Goal: Task Accomplishment & Management: Complete application form

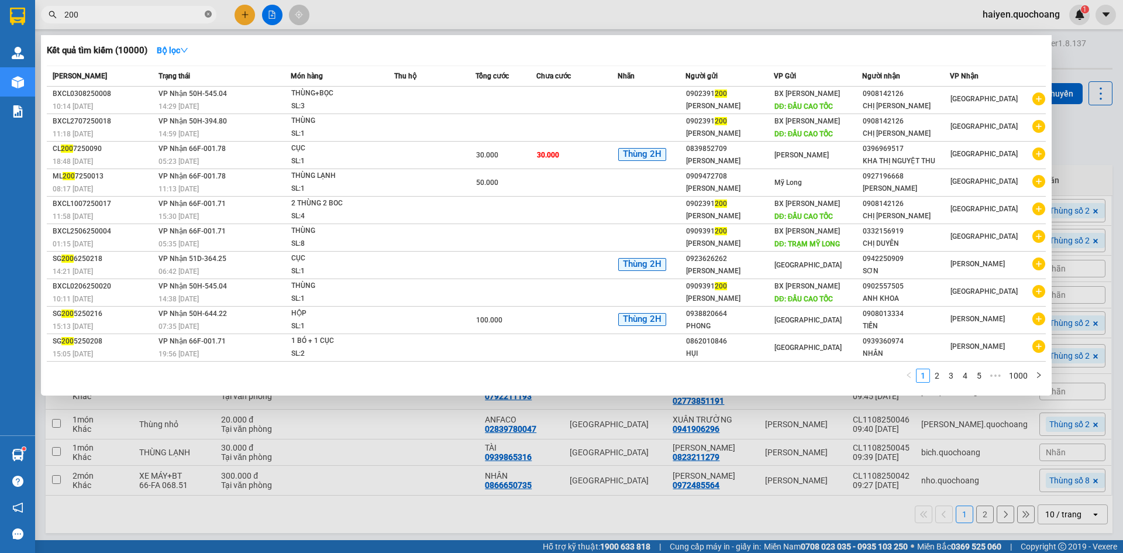
click at [209, 15] on icon "close-circle" at bounding box center [208, 14] width 7 height 7
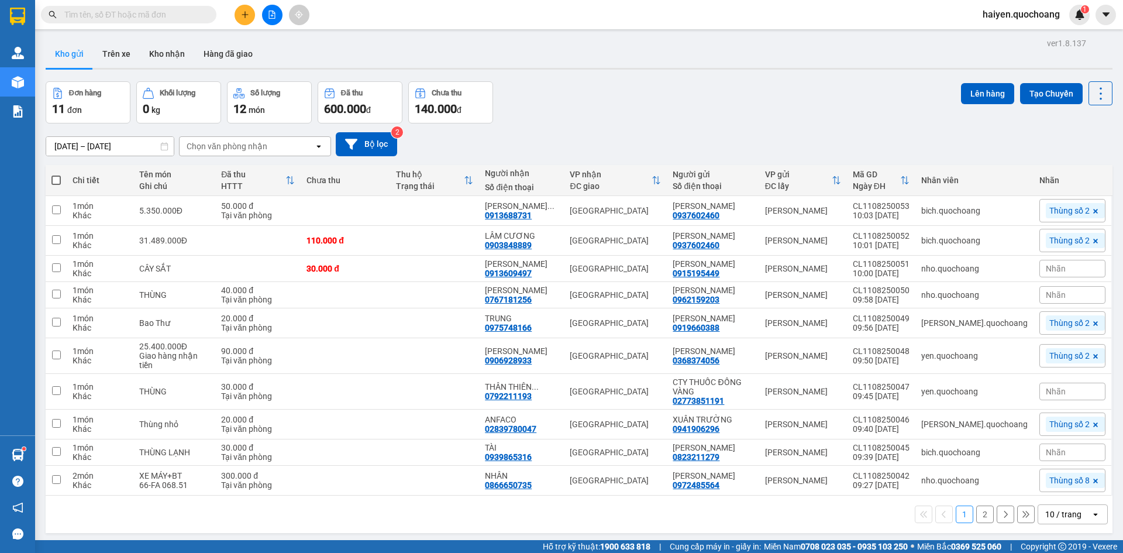
click at [148, 12] on input "text" at bounding box center [133, 14] width 138 height 13
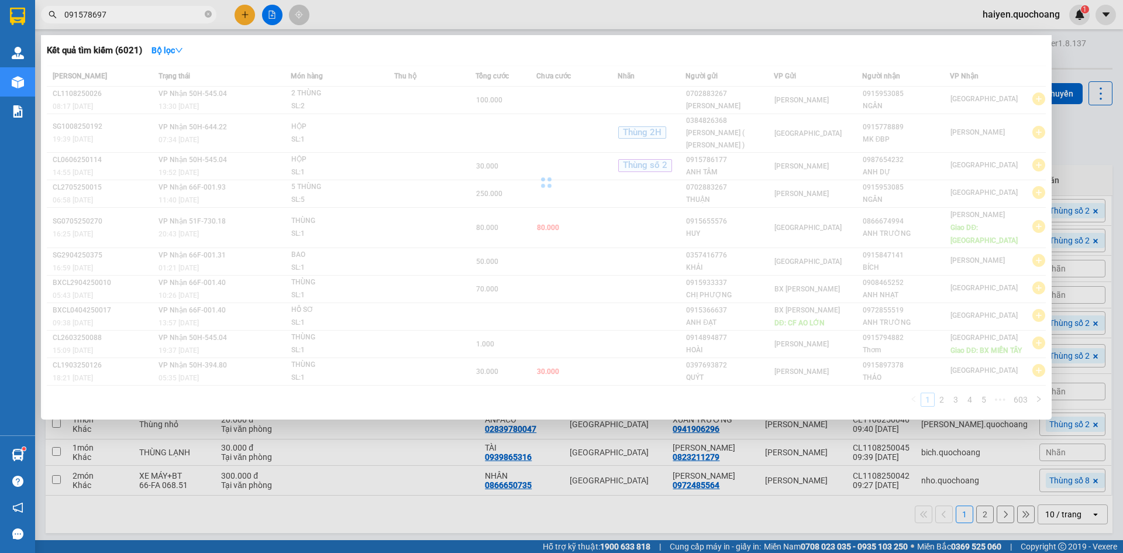
type input "0915786979"
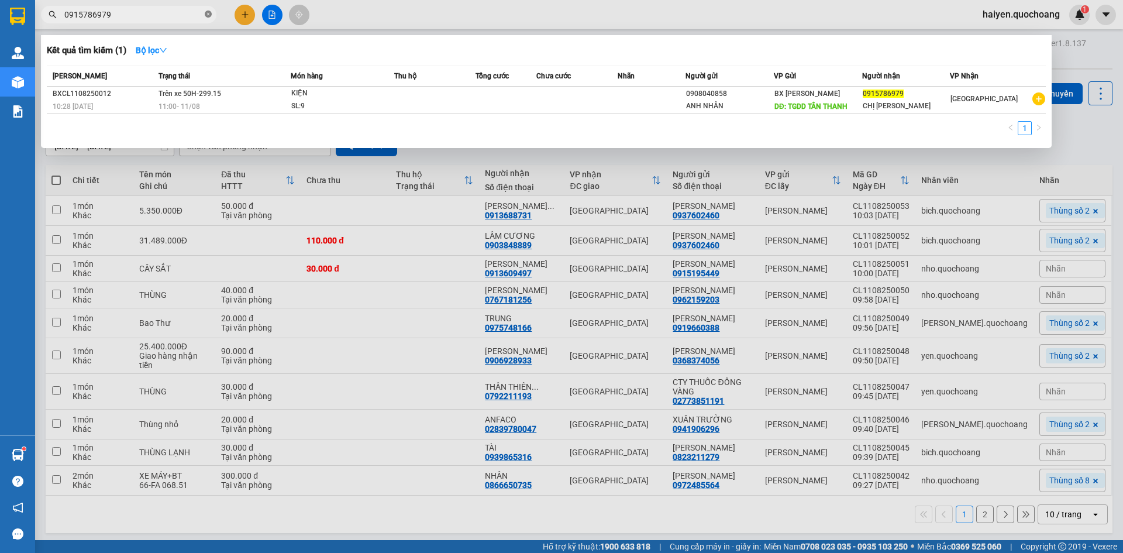
click at [208, 14] on icon "close-circle" at bounding box center [208, 14] width 7 height 7
type input "858"
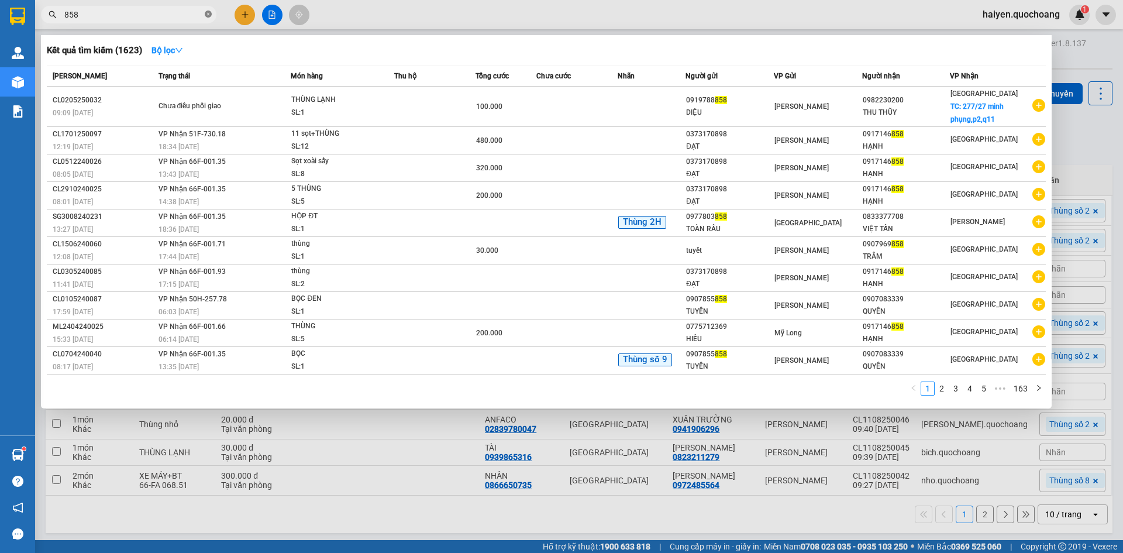
click at [207, 15] on icon "close-circle" at bounding box center [208, 14] width 7 height 7
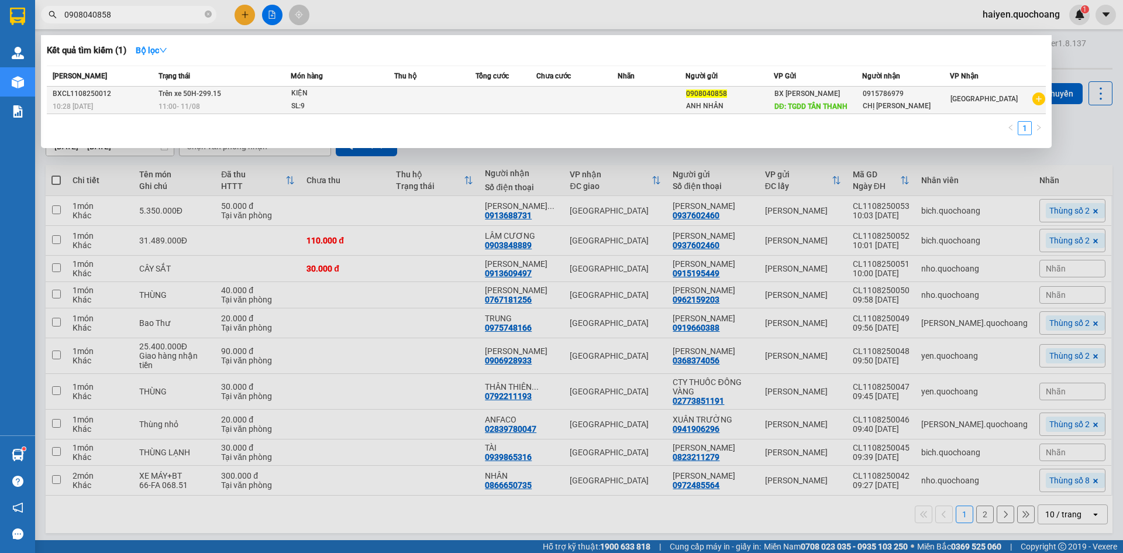
type input "0908040858"
click at [432, 104] on td at bounding box center [434, 100] width 81 height 27
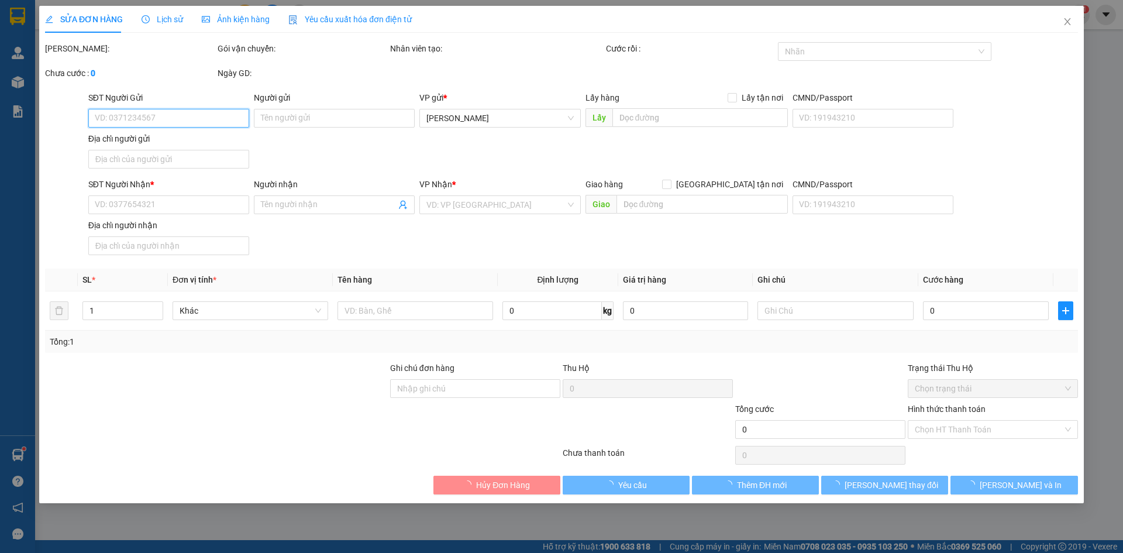
type input "0908040858"
type input "ANH NHÂN"
type input "TGDD TÂN THANH"
type input "0915786979"
type input "CHỊ [PERSON_NAME]"
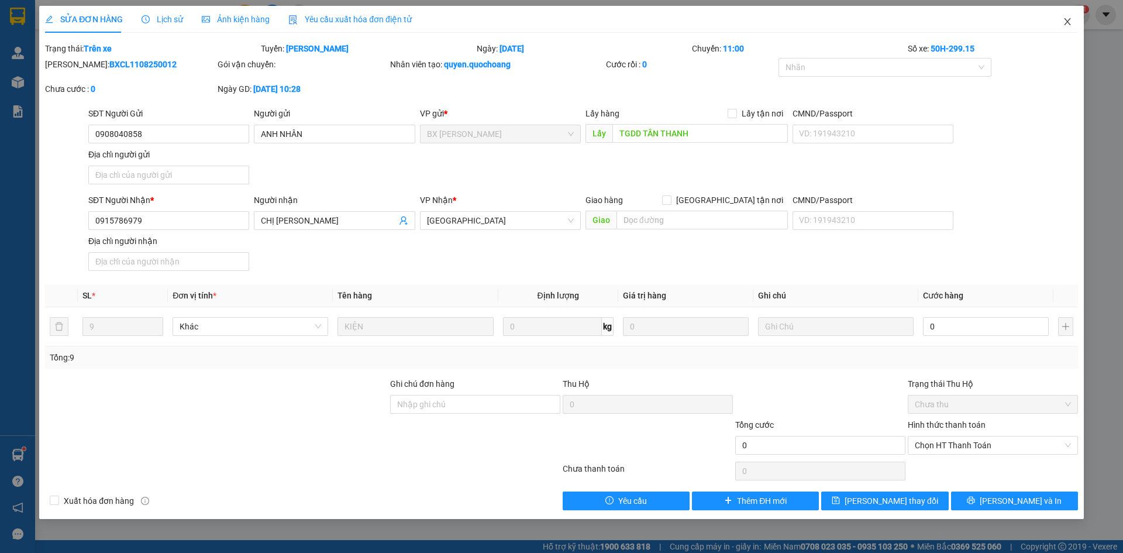
click at [1068, 22] on icon "close" at bounding box center [1067, 21] width 6 height 7
